Goal: Information Seeking & Learning: Check status

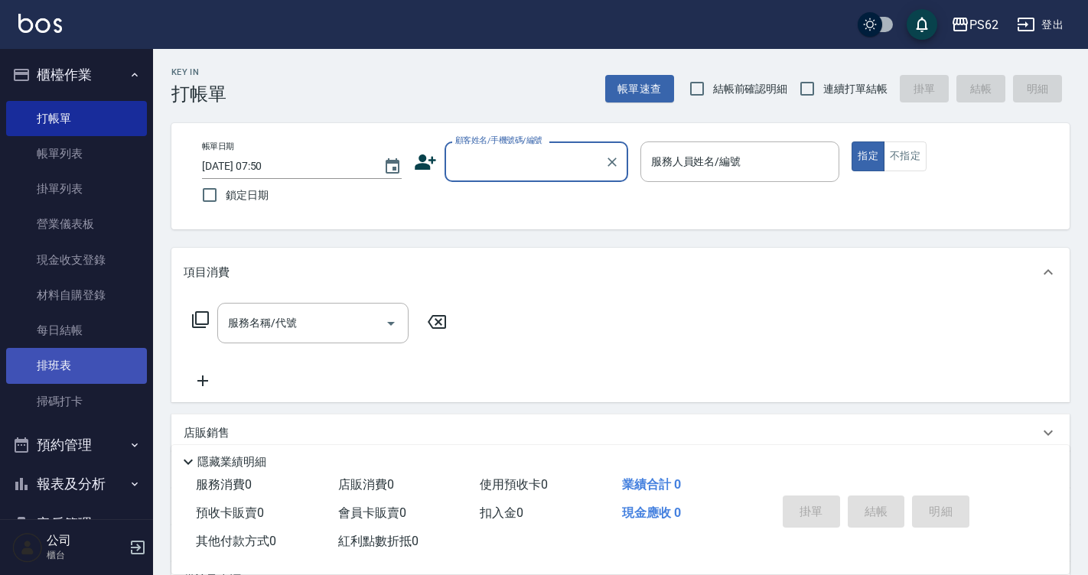
click at [92, 350] on link "排班表" at bounding box center [76, 365] width 141 height 35
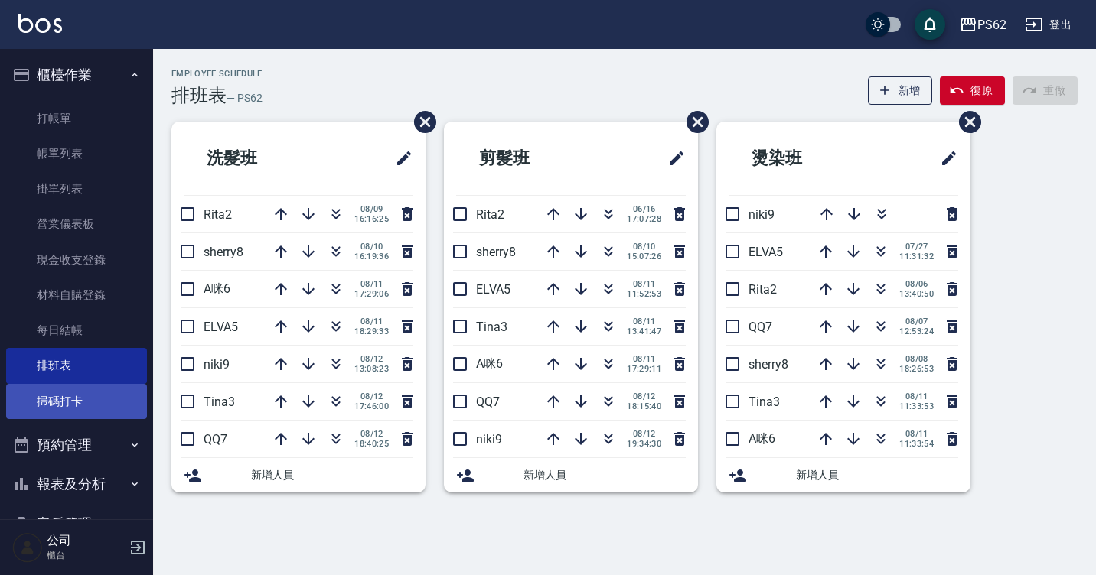
click at [92, 397] on link "掃碼打卡" at bounding box center [76, 401] width 141 height 35
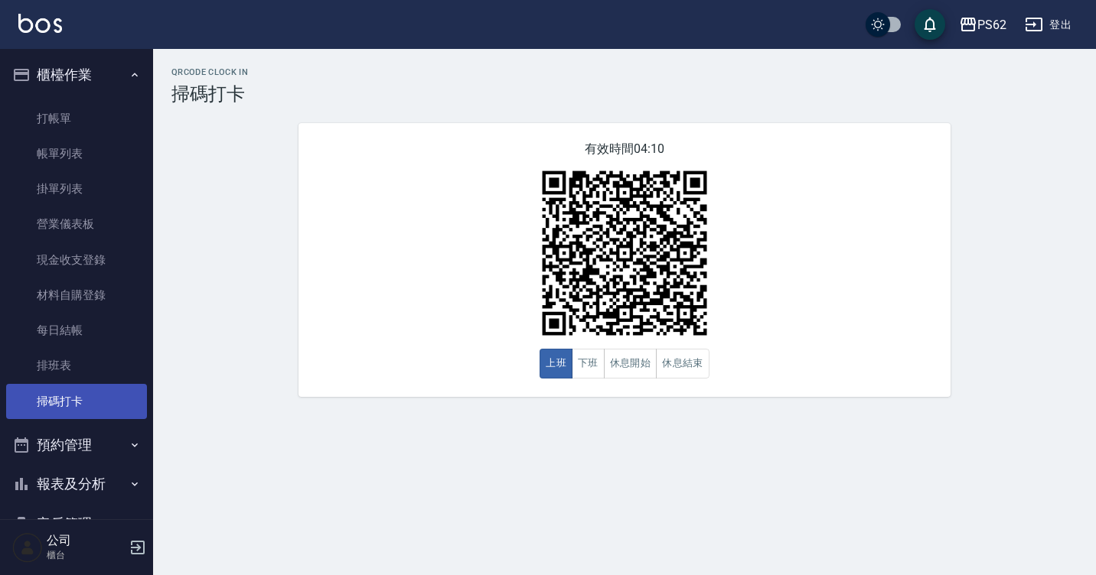
click at [6, 384] on link "掃碼打卡" at bounding box center [76, 401] width 141 height 35
click at [92, 397] on link "掃碼打卡" at bounding box center [76, 401] width 141 height 35
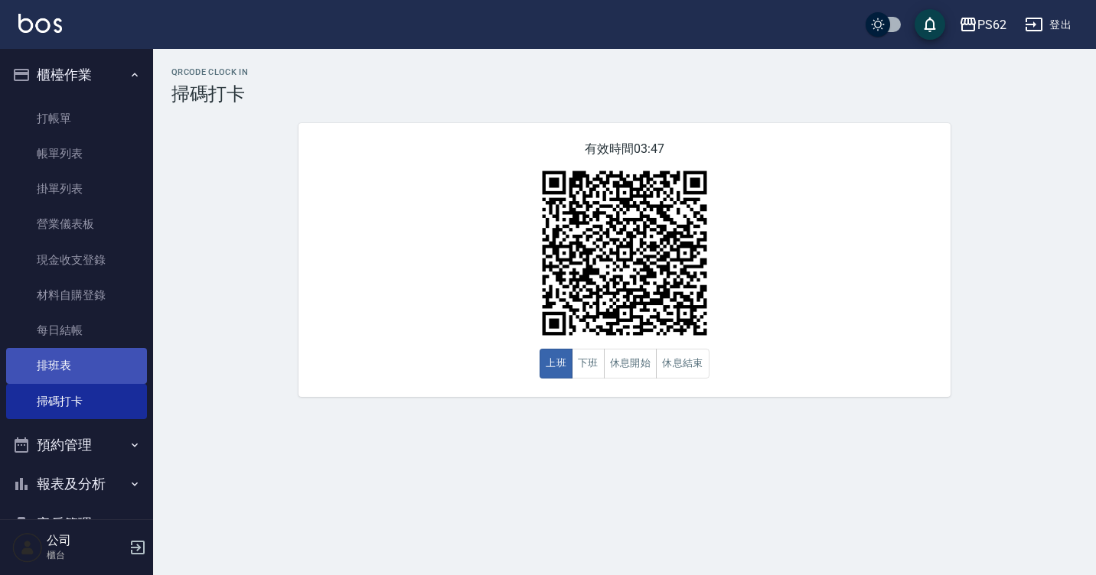
drag, startPoint x: 102, startPoint y: 363, endPoint x: 105, endPoint y: 383, distance: 20.1
click at [102, 363] on link "排班表" at bounding box center [76, 365] width 141 height 35
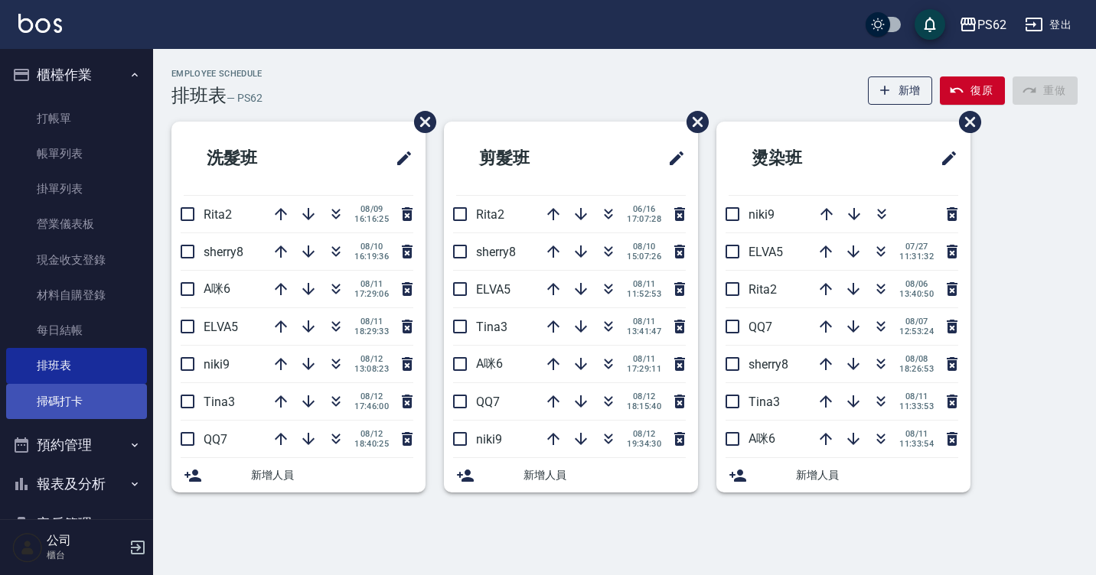
click at [106, 399] on link "掃碼打卡" at bounding box center [76, 401] width 141 height 35
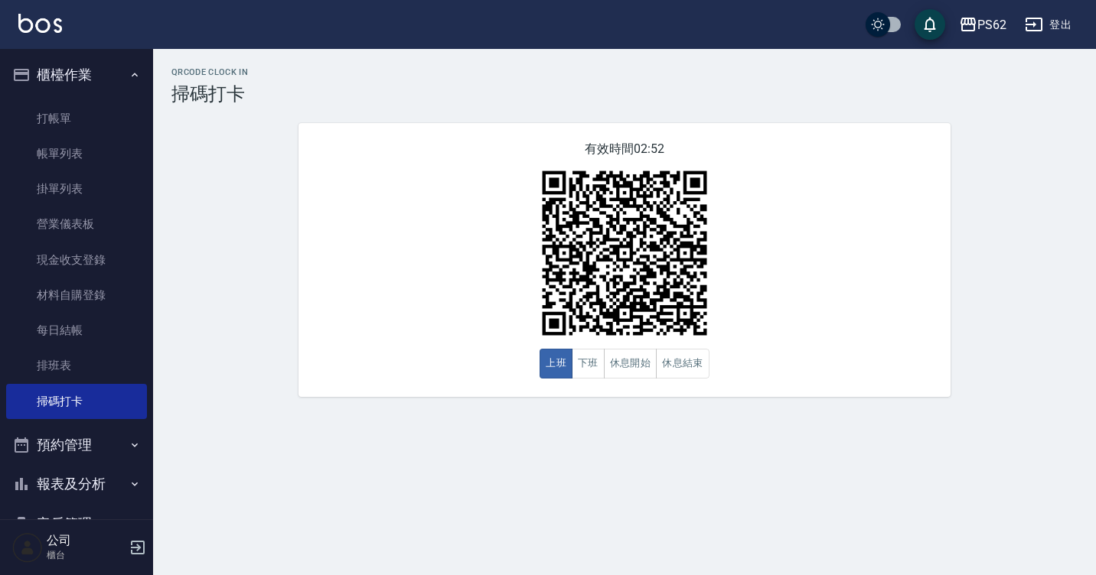
scroll to position [161, 0]
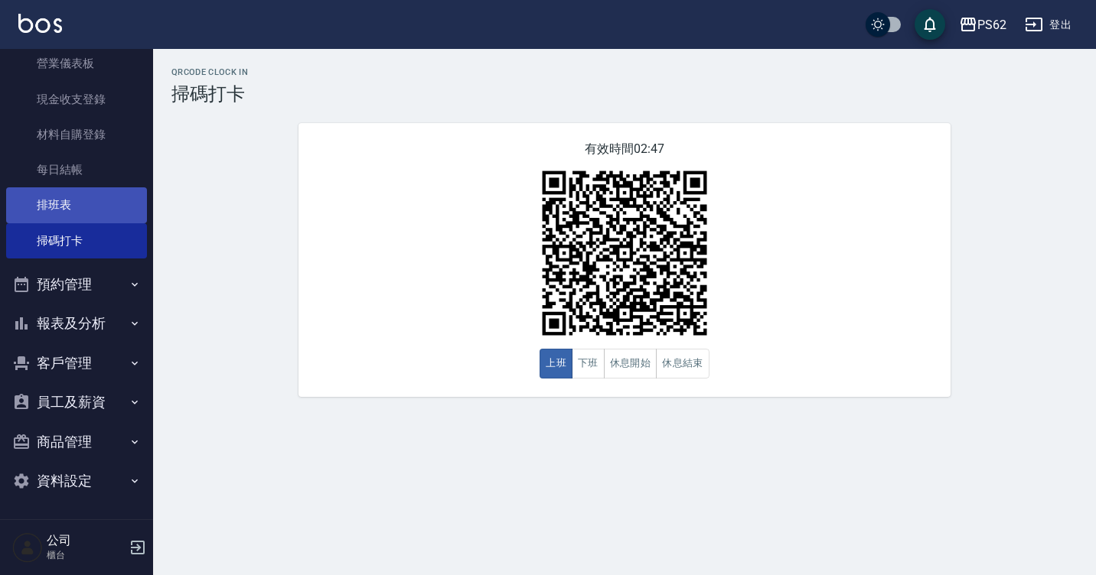
click at [37, 207] on link "排班表" at bounding box center [76, 204] width 141 height 35
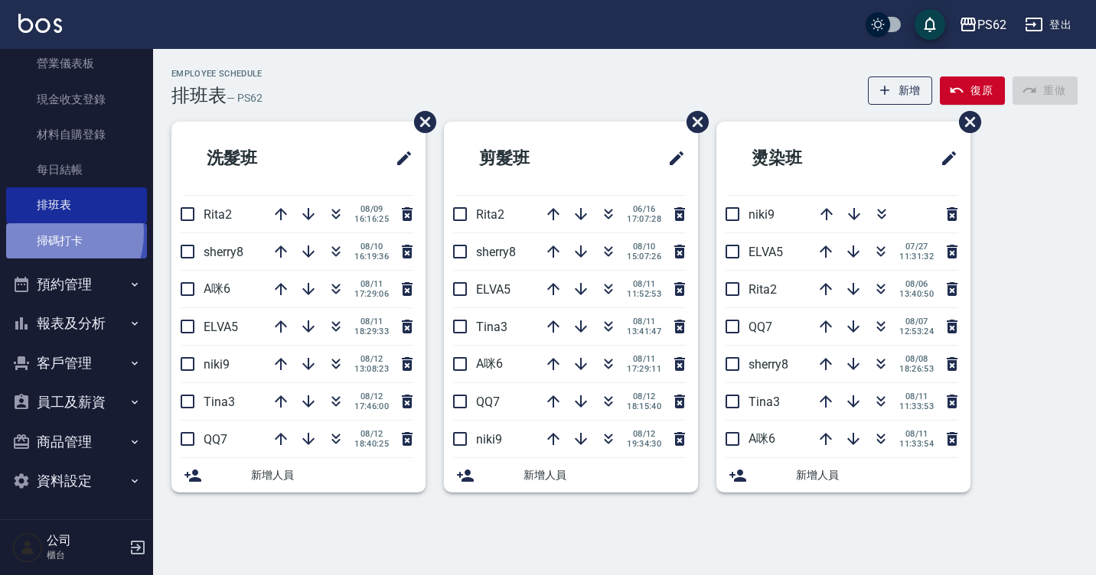
click at [54, 233] on link "掃碼打卡" at bounding box center [76, 240] width 141 height 35
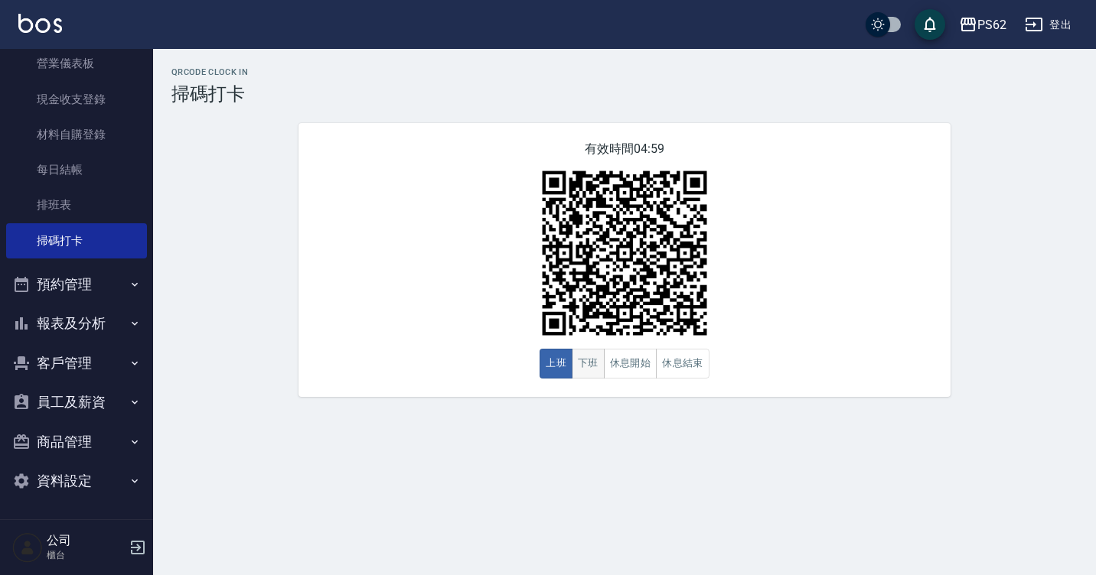
click at [590, 355] on button "下班" at bounding box center [588, 364] width 33 height 30
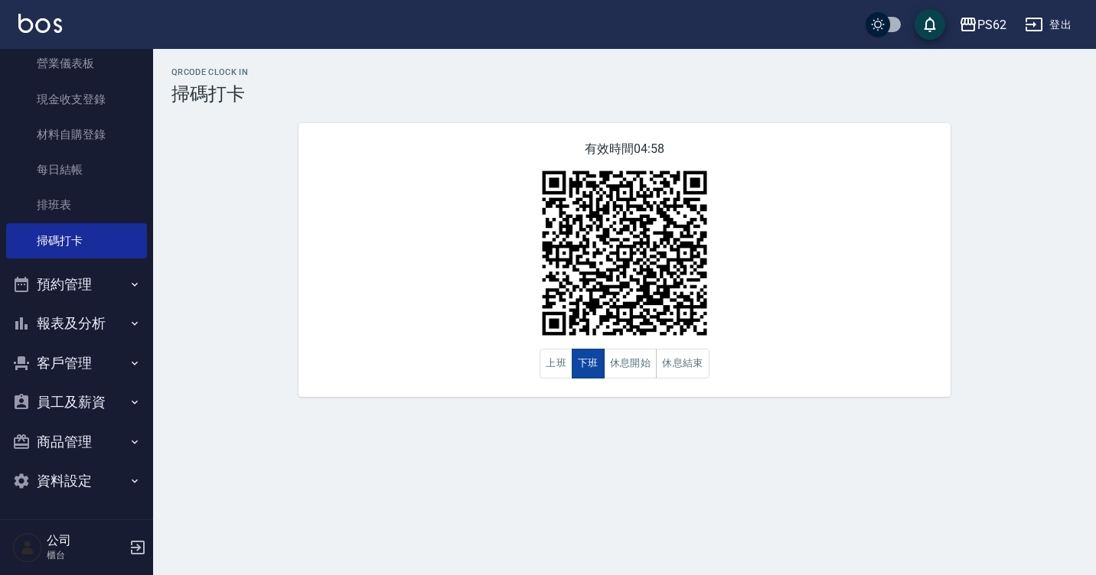
click at [575, 363] on button "下班" at bounding box center [588, 364] width 33 height 30
click at [572, 362] on button "下班" at bounding box center [588, 364] width 33 height 30
click at [572, 359] on button "下班" at bounding box center [588, 364] width 33 height 30
click at [563, 358] on button "上班" at bounding box center [555, 364] width 33 height 30
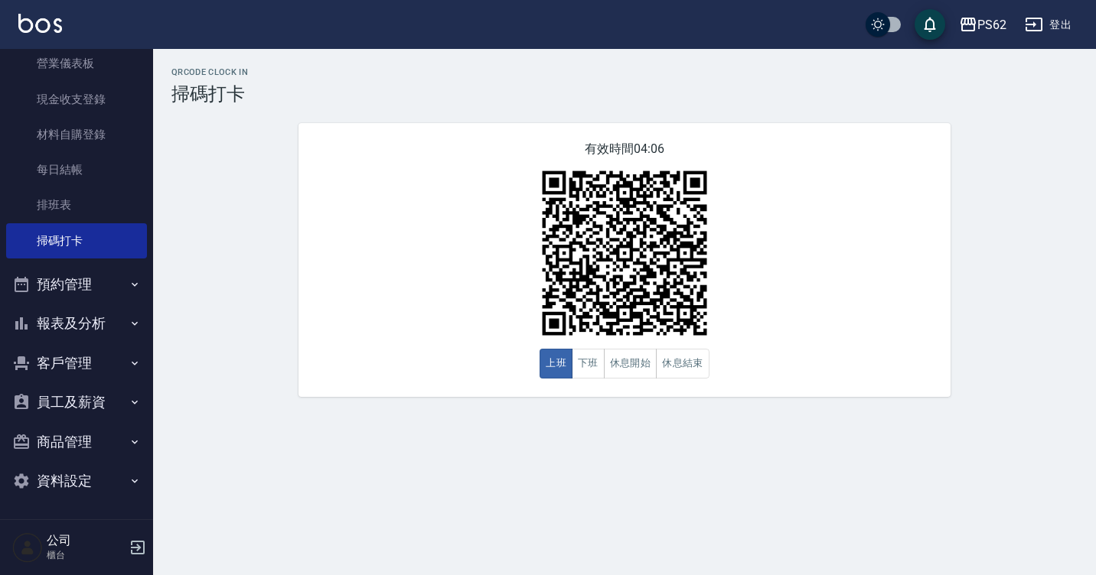
click at [105, 332] on button "報表及分析" at bounding box center [76, 324] width 141 height 40
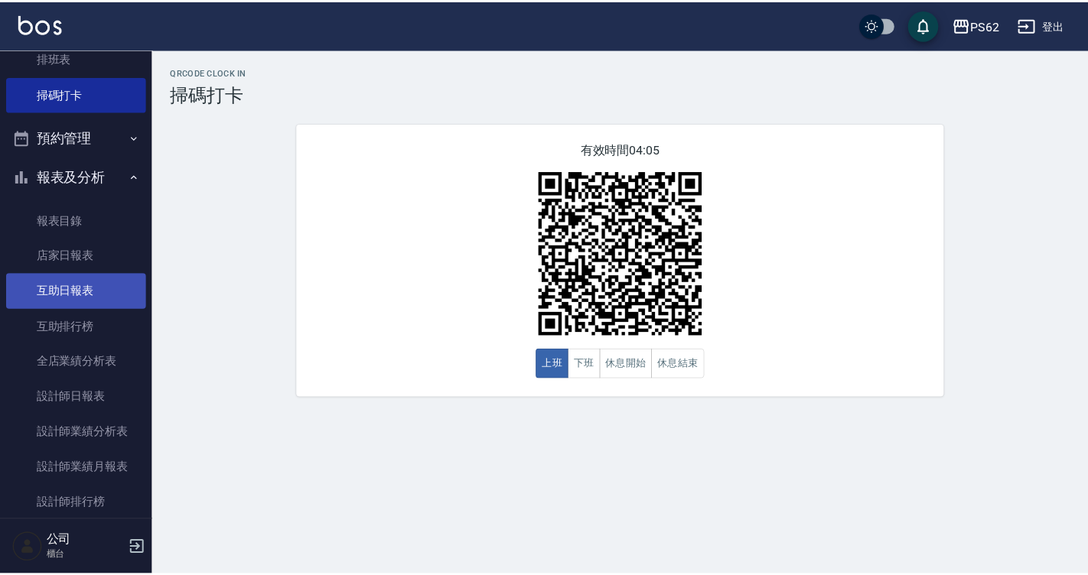
scroll to position [314, 0]
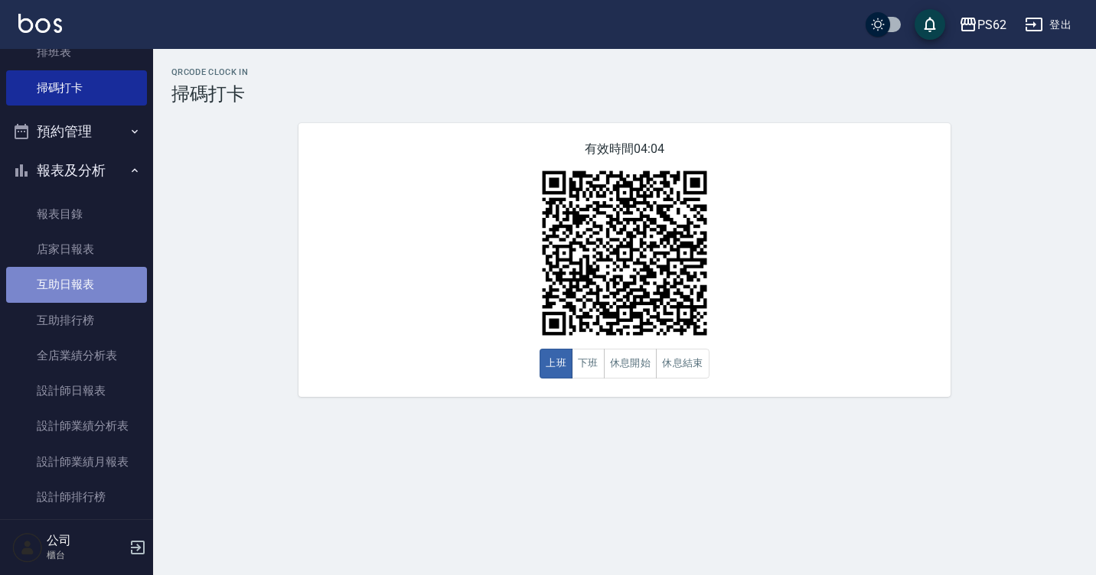
click at [109, 282] on link "互助日報表" at bounding box center [76, 284] width 141 height 35
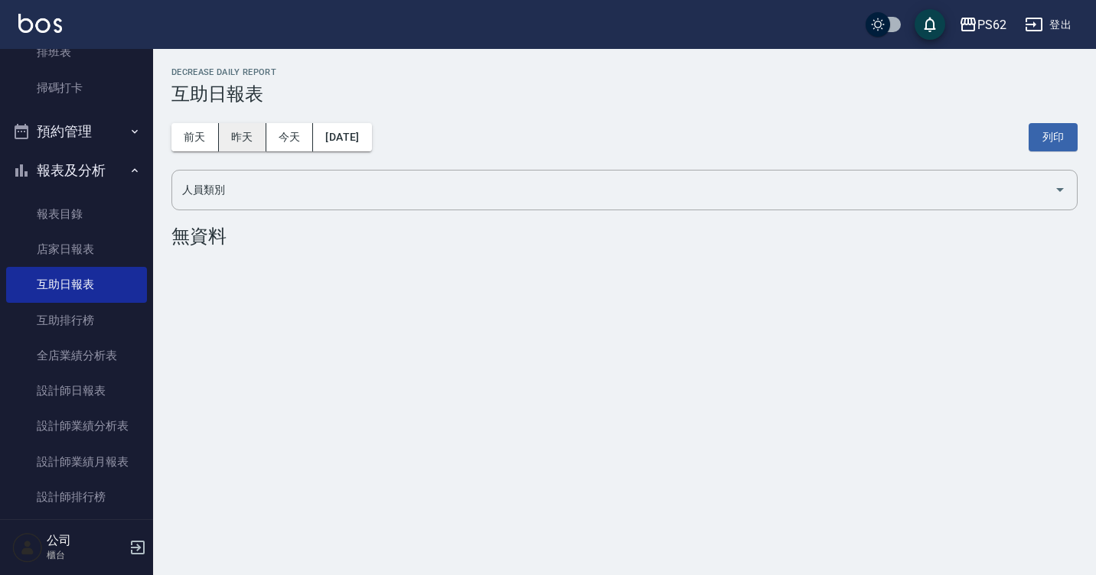
click at [247, 141] on button "昨天" at bounding box center [242, 137] width 47 height 28
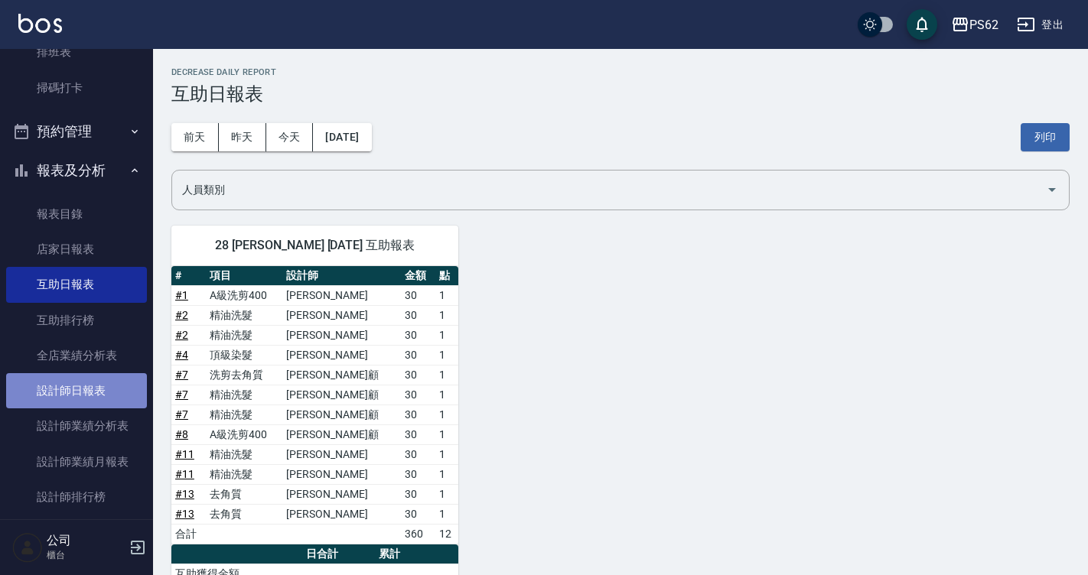
click at [87, 390] on link "設計師日報表" at bounding box center [76, 390] width 141 height 35
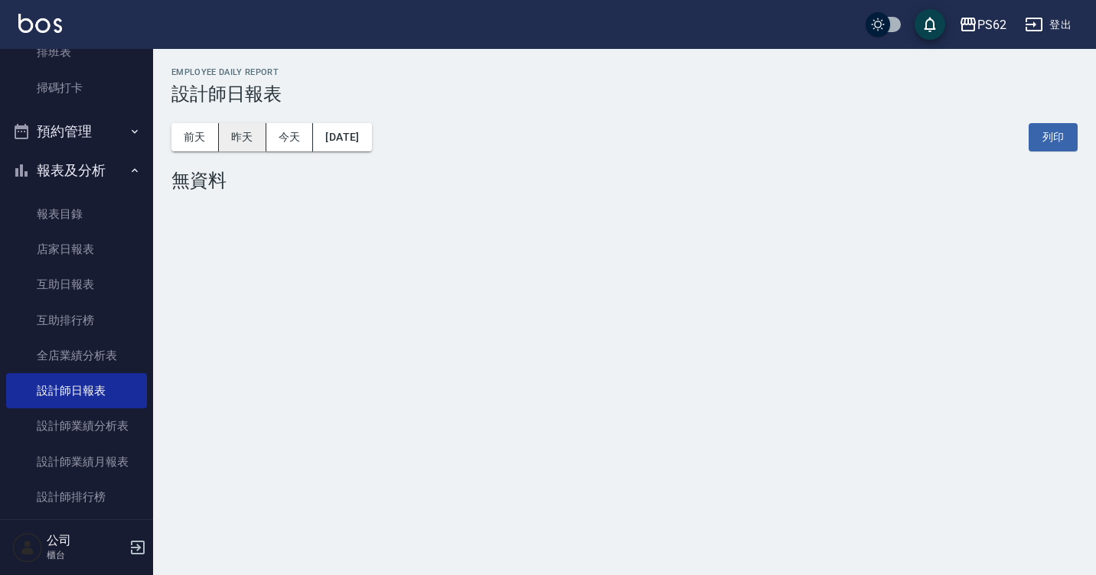
click at [252, 146] on button "昨天" at bounding box center [242, 137] width 47 height 28
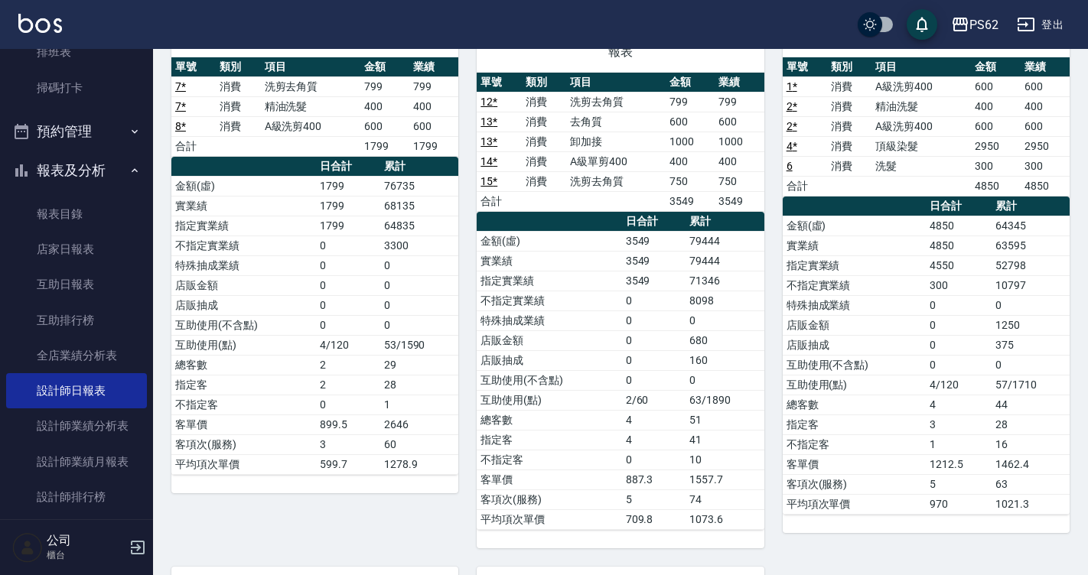
scroll to position [383, 0]
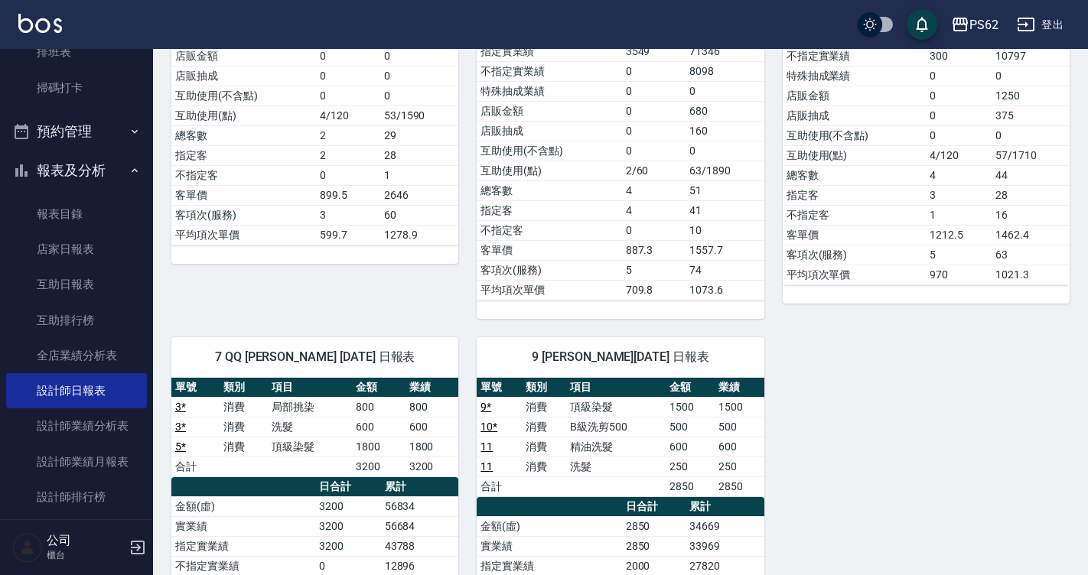
click at [414, 168] on td "1" at bounding box center [419, 175] width 79 height 20
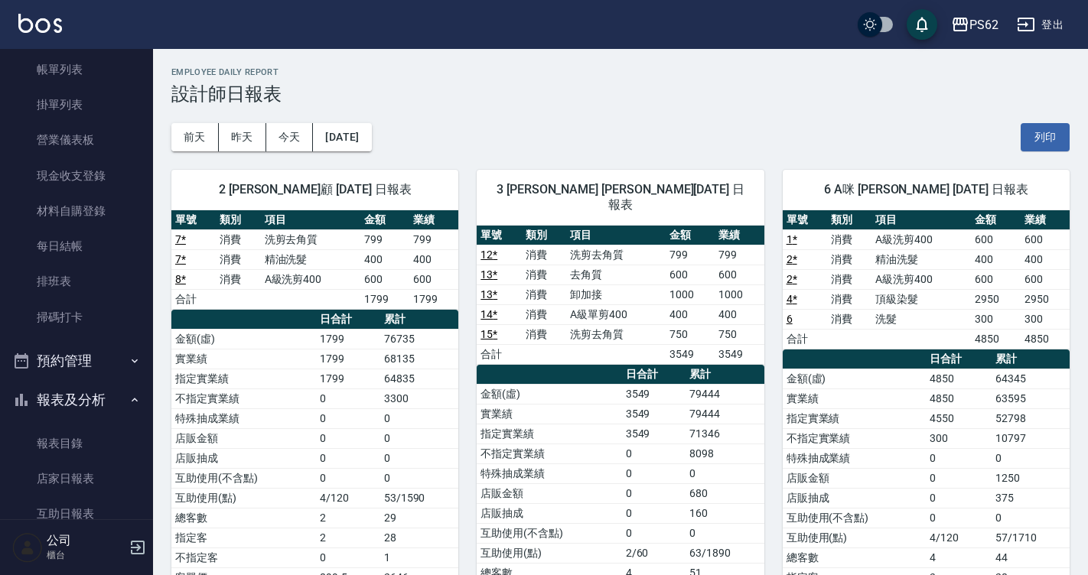
scroll to position [0, 0]
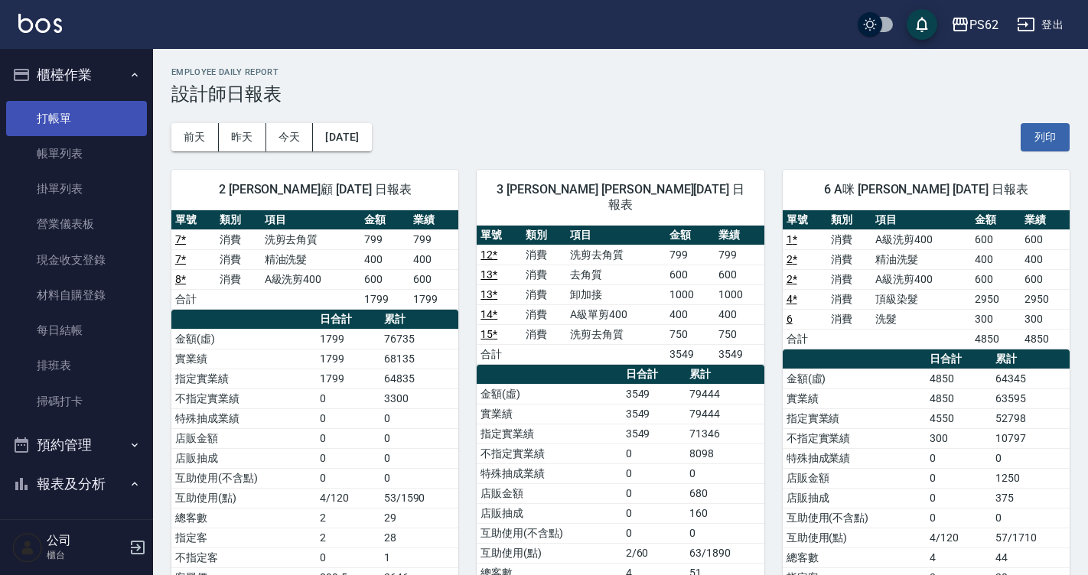
click at [87, 112] on link "打帳單" at bounding box center [76, 118] width 141 height 35
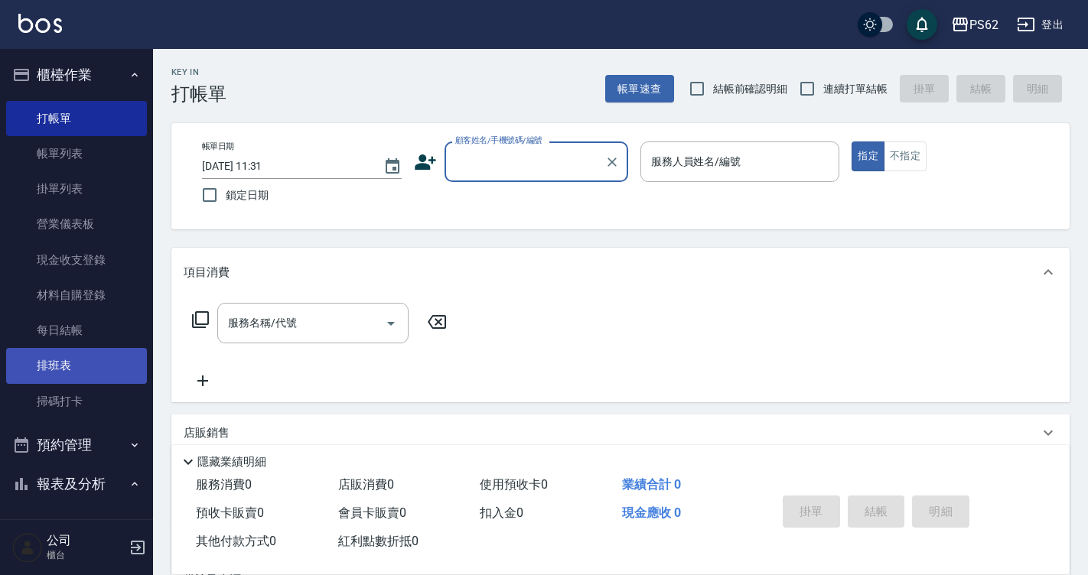
click at [93, 364] on link "排班表" at bounding box center [76, 365] width 141 height 35
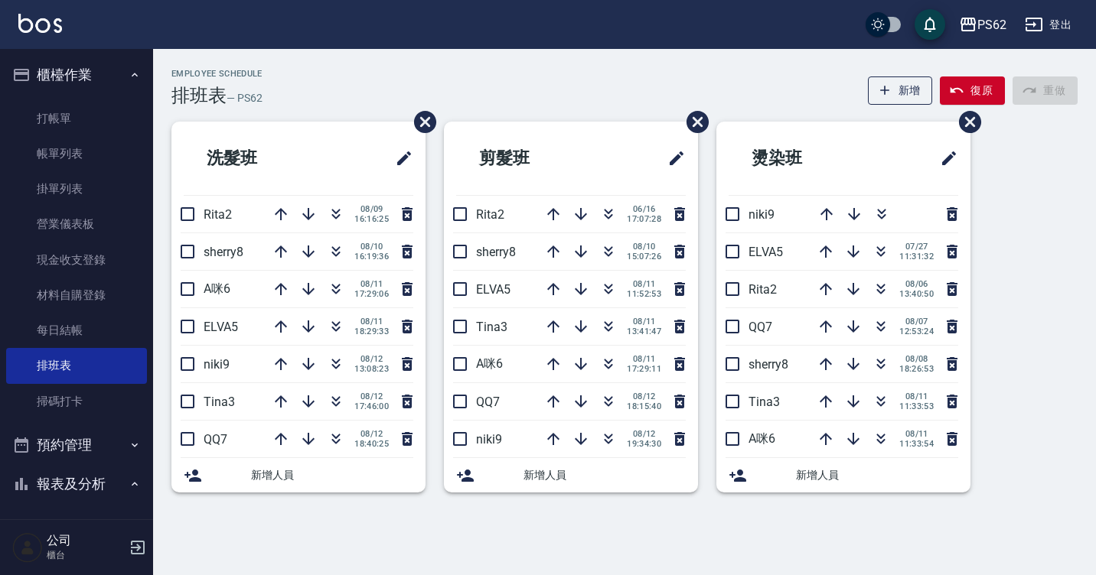
click at [308, 134] on h2 "洗髮班" at bounding box center [258, 158] width 149 height 55
click at [96, 143] on link "帳單列表" at bounding box center [76, 153] width 141 height 35
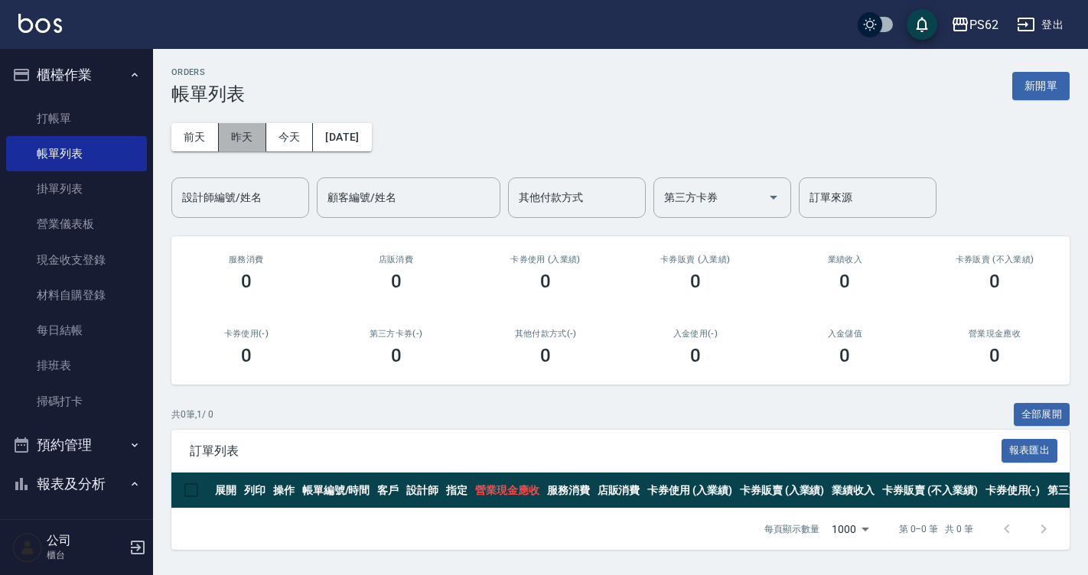
click at [236, 130] on button "昨天" at bounding box center [242, 137] width 47 height 28
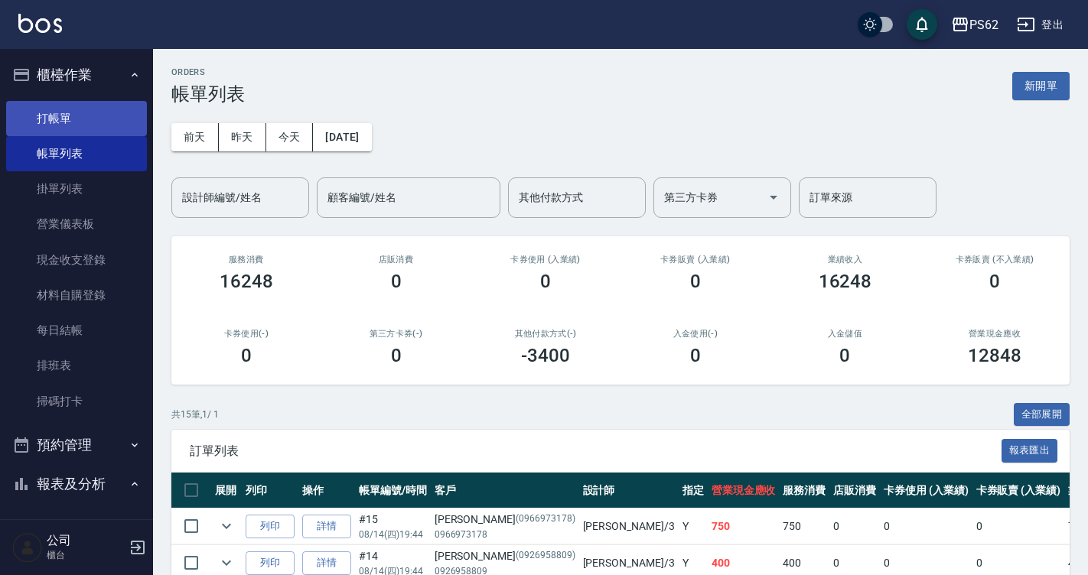
click at [96, 119] on link "打帳單" at bounding box center [76, 118] width 141 height 35
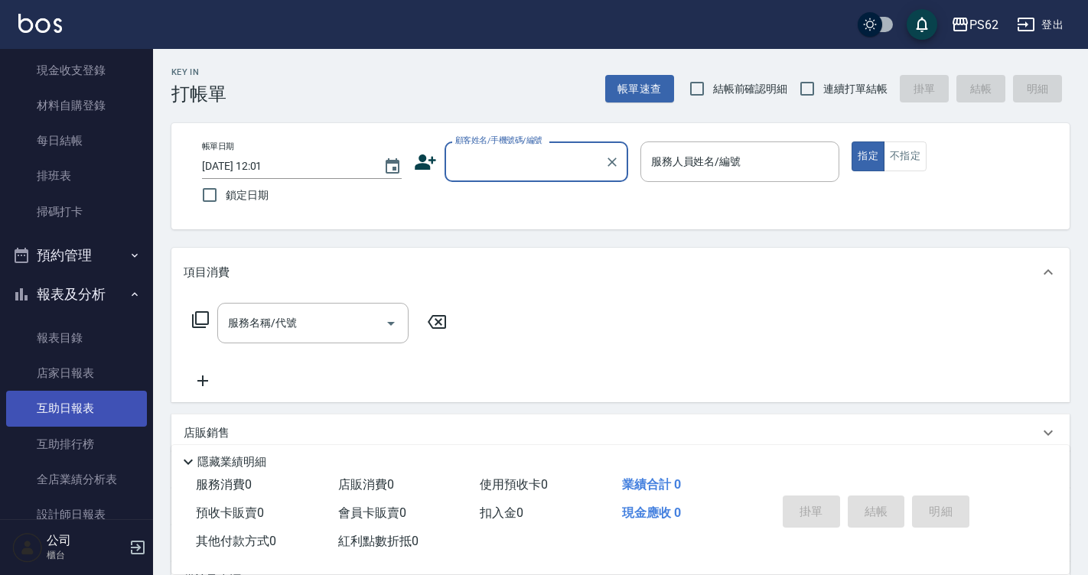
scroll to position [230, 0]
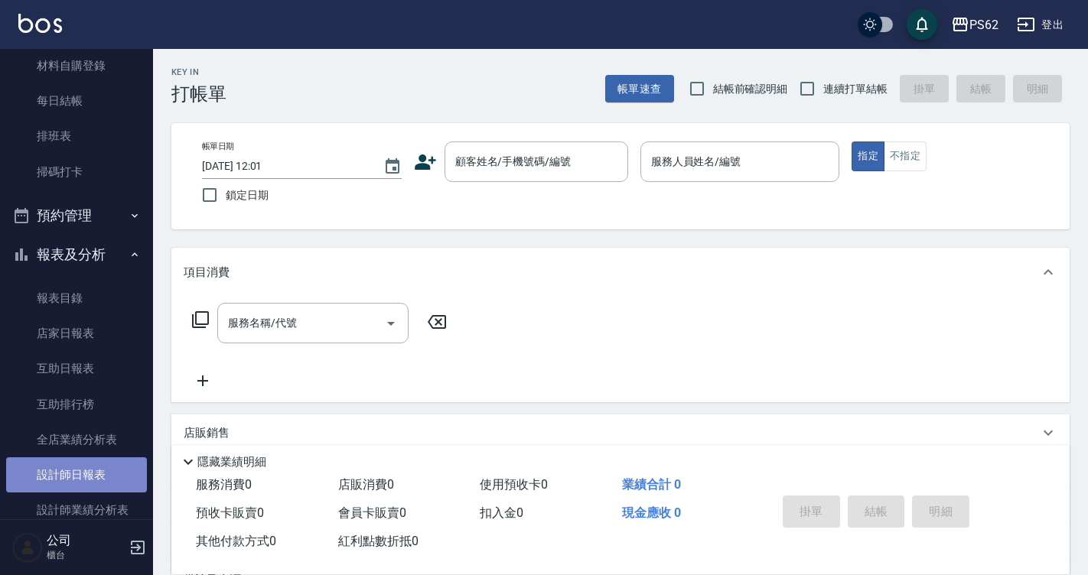
click at [78, 461] on link "設計師日報表" at bounding box center [76, 475] width 141 height 35
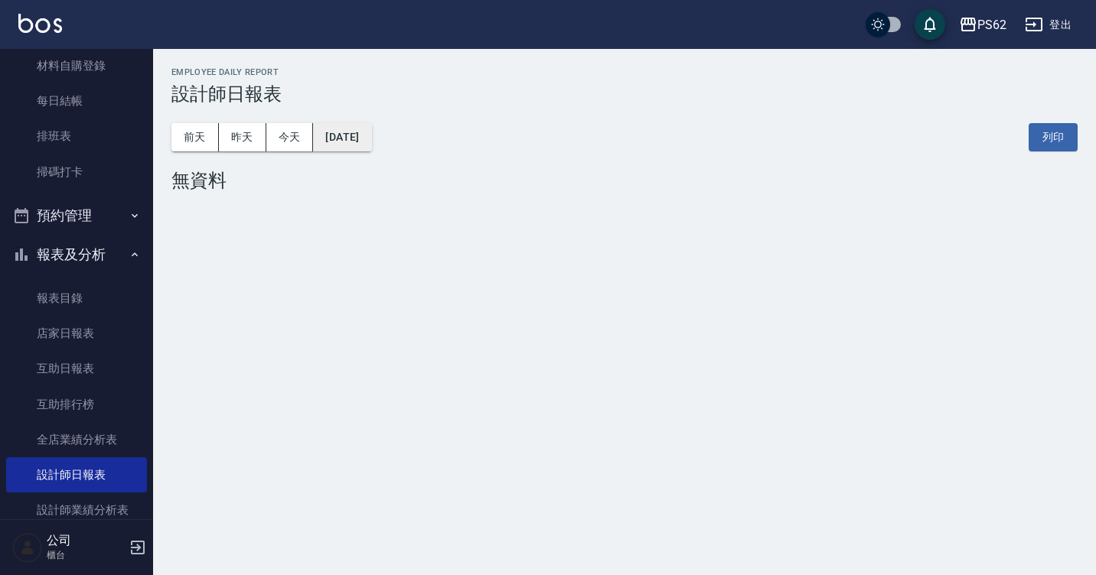
click at [334, 138] on button "[DATE]" at bounding box center [342, 137] width 58 height 28
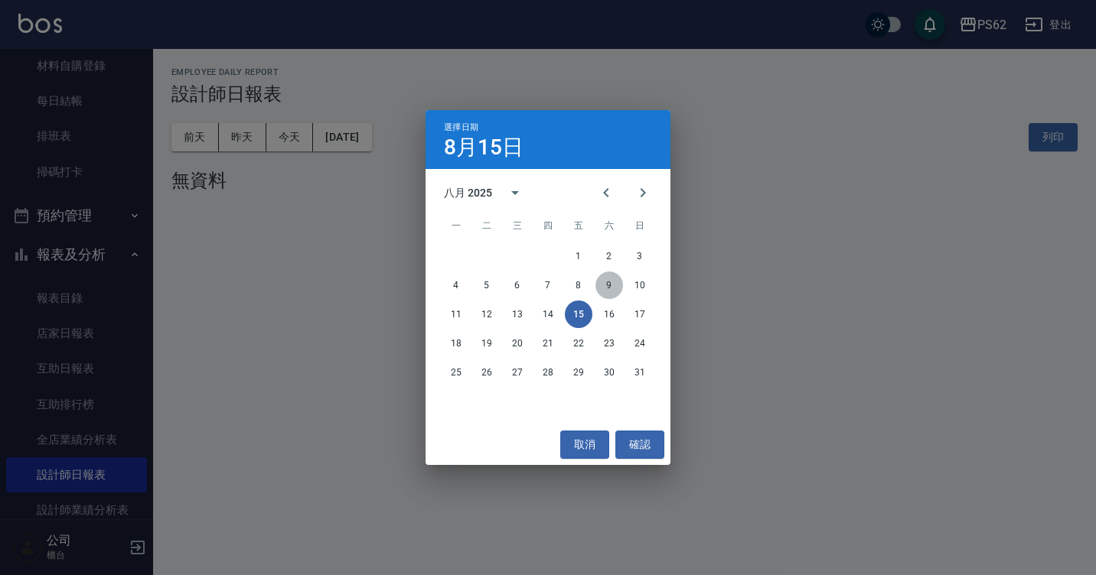
click at [608, 278] on button "9" at bounding box center [609, 286] width 28 height 28
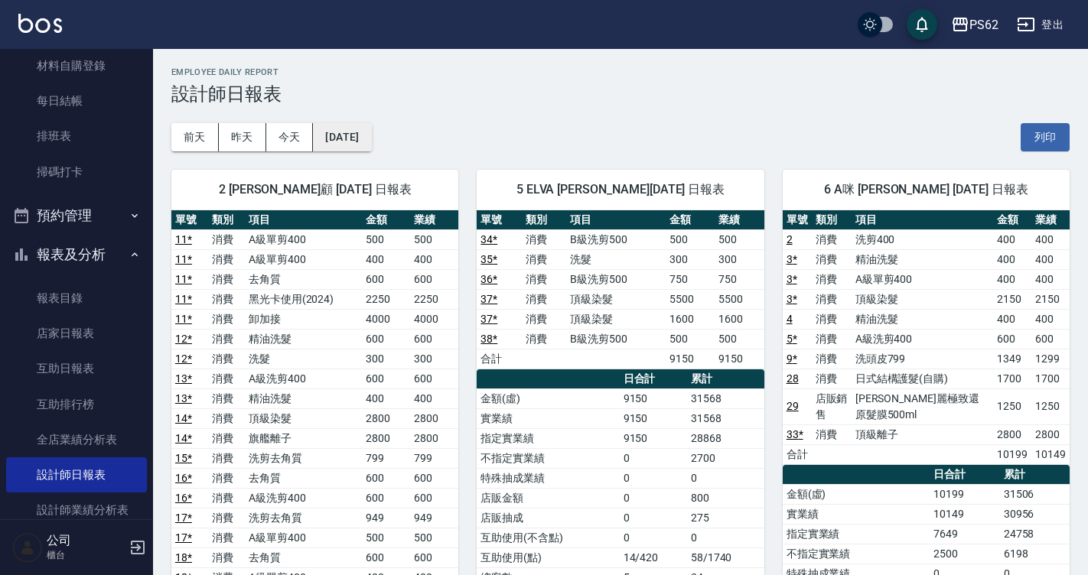
click at [341, 137] on button "[DATE]" at bounding box center [342, 137] width 58 height 28
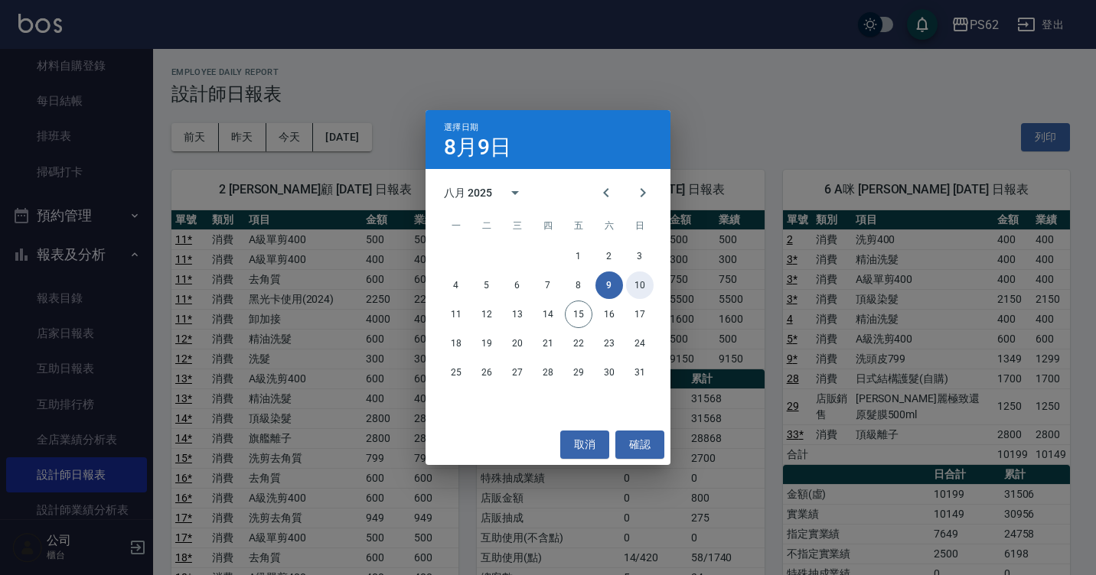
click at [638, 281] on button "10" at bounding box center [640, 286] width 28 height 28
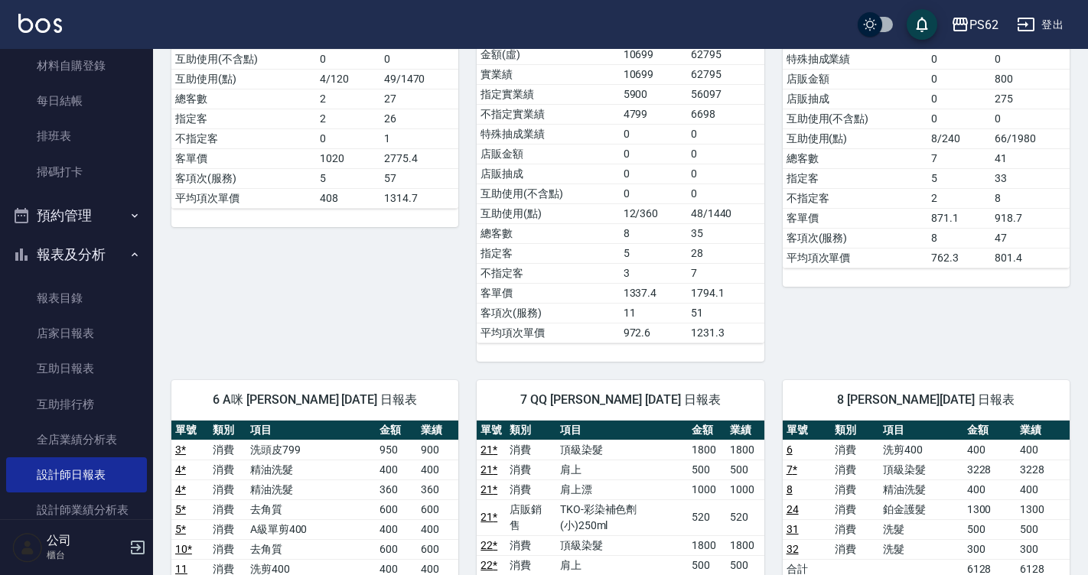
scroll to position [765, 0]
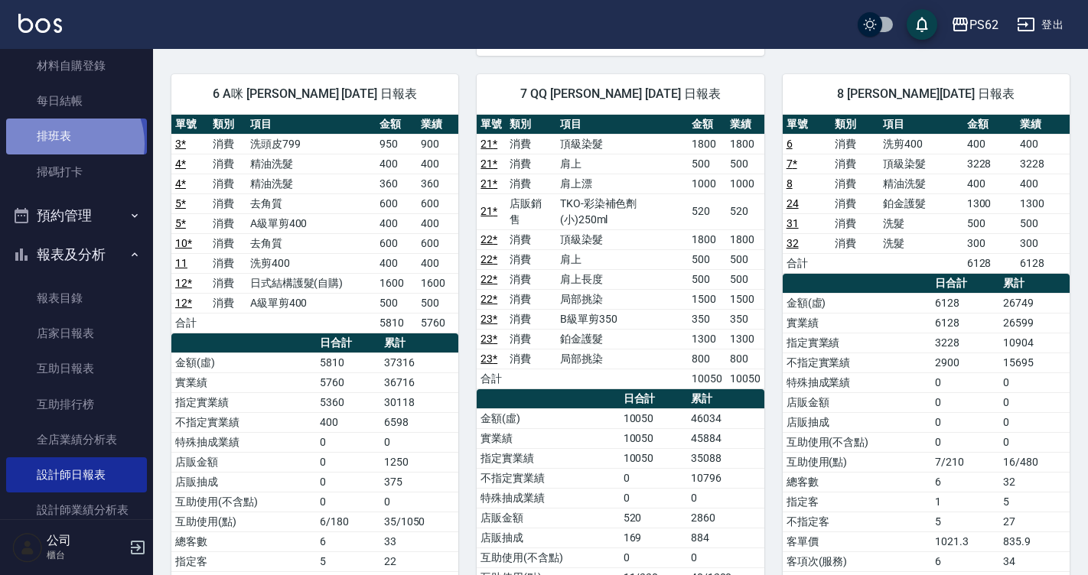
click at [67, 144] on link "排班表" at bounding box center [76, 136] width 141 height 35
